Goal: Task Accomplishment & Management: Manage account settings

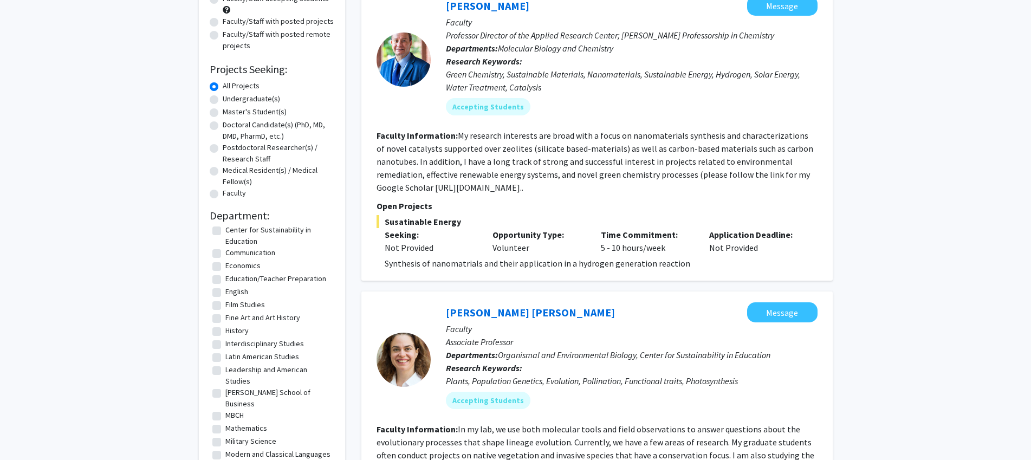
scroll to position [48, 0]
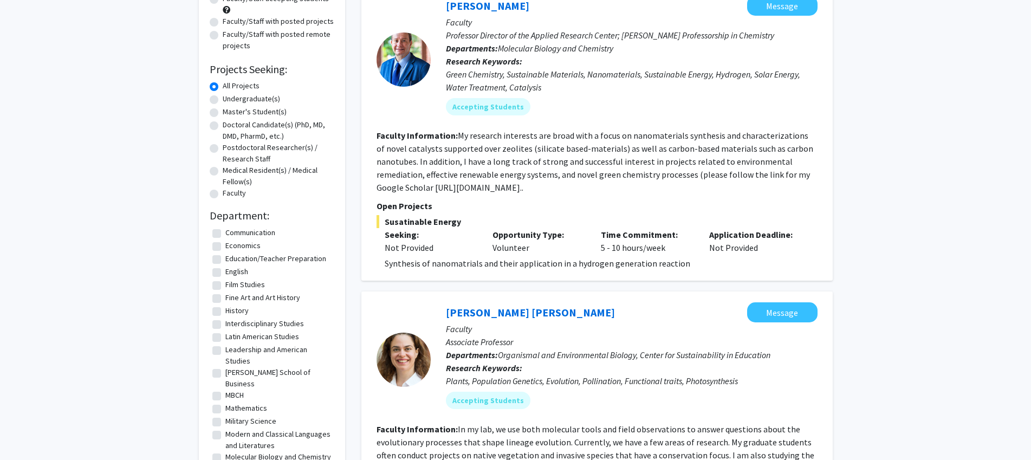
click at [225, 298] on label "Fine Art and Art History" at bounding box center [262, 297] width 75 height 11
click at [225, 298] on input "Fine Art and Art History" at bounding box center [228, 295] width 7 height 7
checkbox input "true"
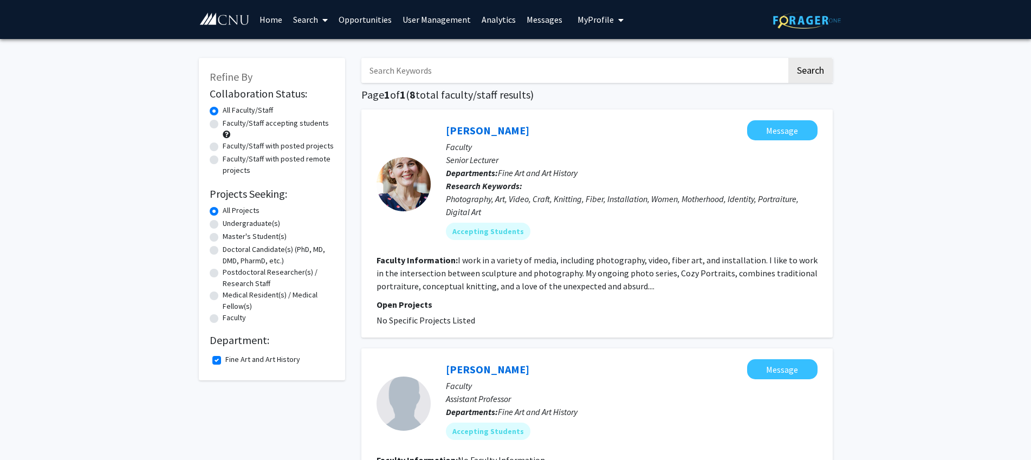
click at [455, 19] on link "User Management" at bounding box center [436, 20] width 79 height 38
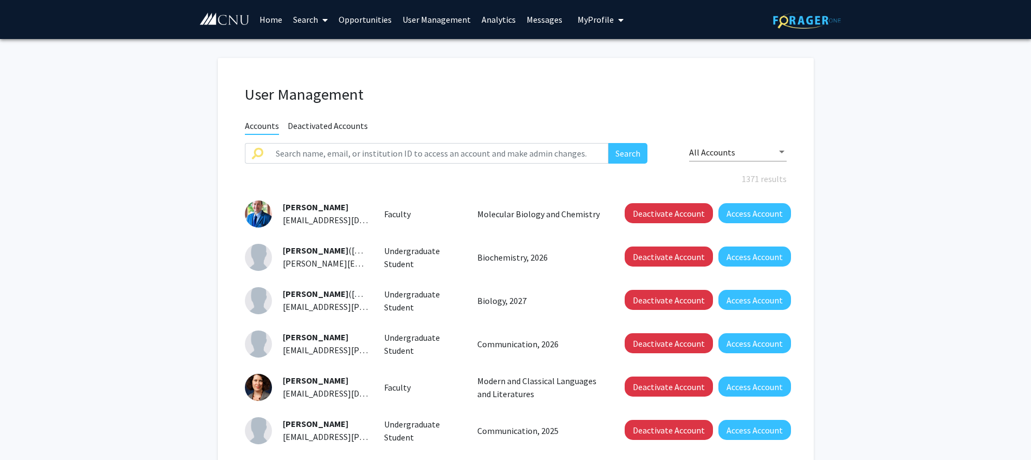
scroll to position [1, 0]
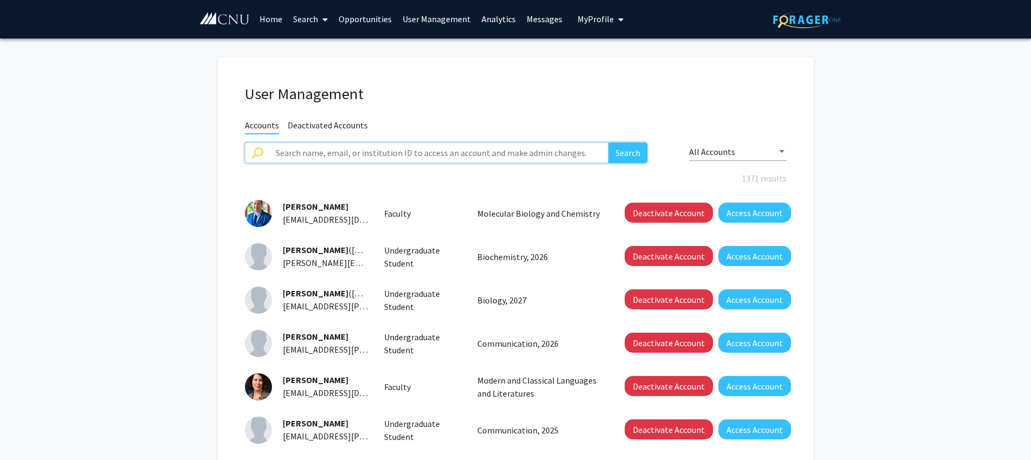
click at [344, 153] on input "text" at bounding box center [439, 152] width 340 height 21
type input "[PERSON_NAME]"
click at [608, 142] on button "Search" at bounding box center [627, 152] width 39 height 21
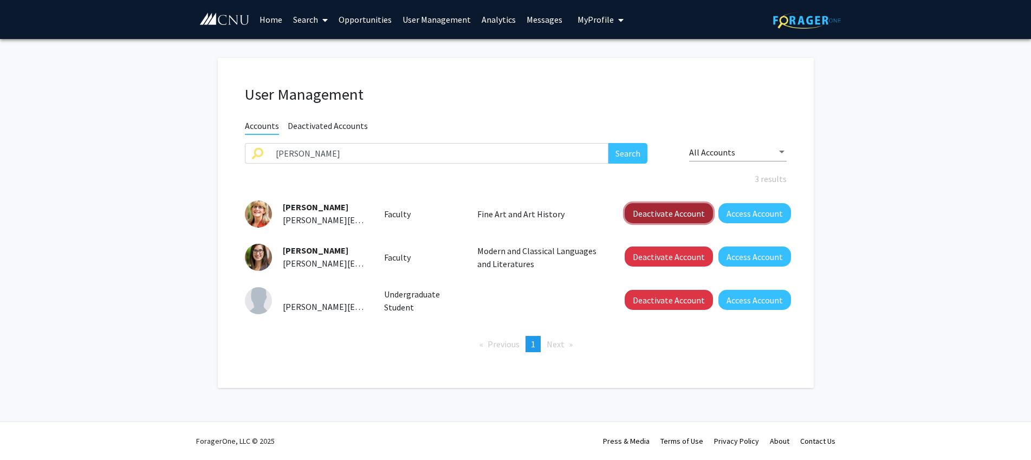
click at [666, 212] on button "Deactivate Account" at bounding box center [668, 213] width 88 height 20
